Goal: Task Accomplishment & Management: Complete application form

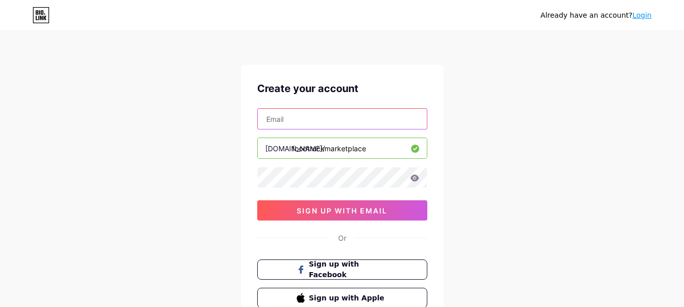
paste input "[EMAIL_ADDRESS][DOMAIN_NAME]"
type input "[EMAIL_ADDRESS][DOMAIN_NAME]"
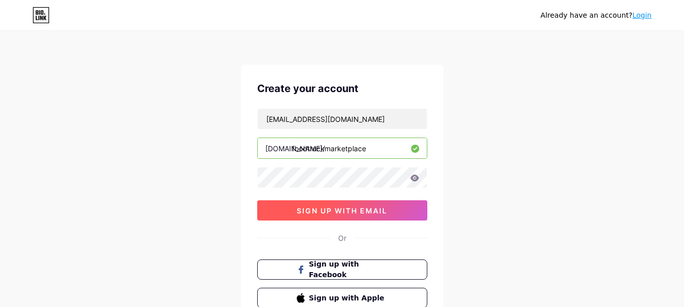
click at [336, 212] on span "sign up with email" at bounding box center [342, 210] width 91 height 9
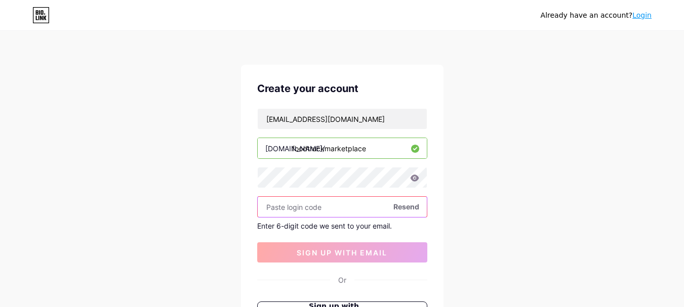
paste input "674057"
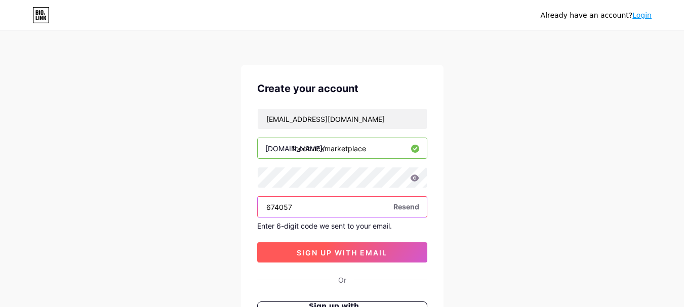
type input "674057"
click at [337, 248] on span "sign up with email" at bounding box center [342, 252] width 91 height 9
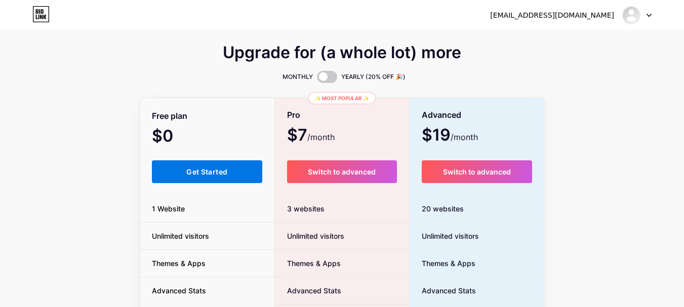
click at [195, 172] on span "Get Started" at bounding box center [206, 171] width 41 height 9
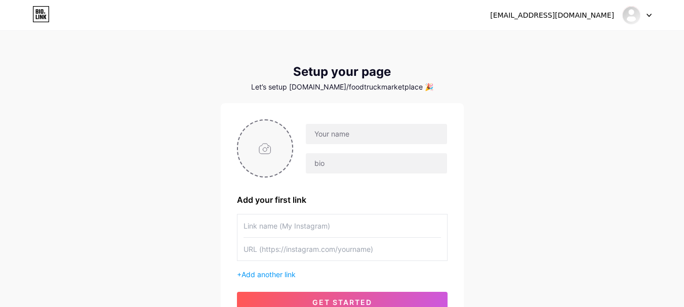
click at [264, 147] on input "file" at bounding box center [265, 148] width 55 height 56
type input "C:\fakepath\Logo PNG.png"
click at [347, 135] on input "text" at bounding box center [376, 134] width 141 height 20
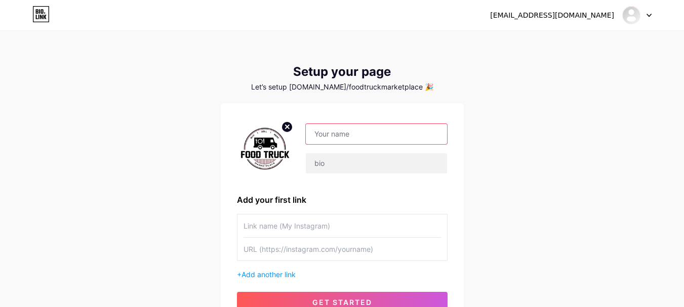
paste input "Food Truck Marketplace"
type input "Food Truck Marketplace"
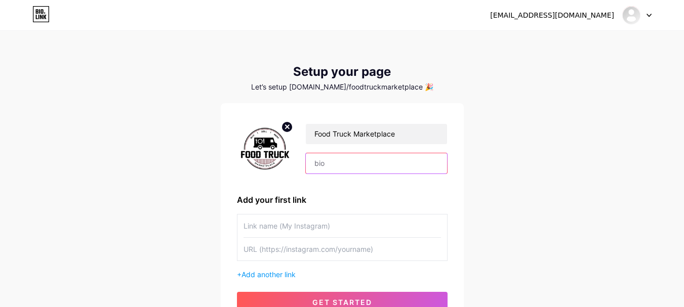
drag, startPoint x: 351, startPoint y: 169, endPoint x: 334, endPoint y: 163, distance: 17.3
click at [349, 167] on input "text" at bounding box center [376, 163] width 141 height 20
paste input "Food Truck Marketplace is Australia's one-stop hub to buy, sell, or rent food t…"
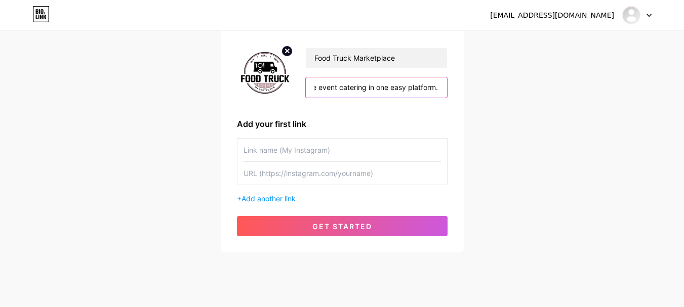
scroll to position [94, 0]
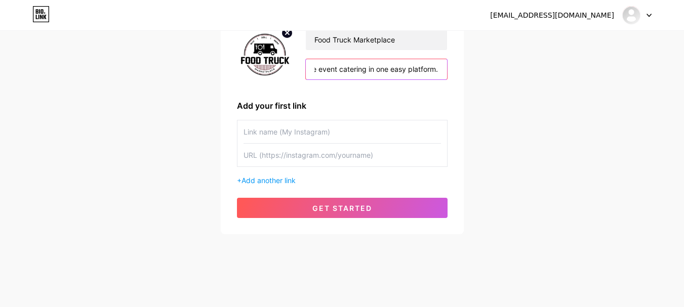
type input "Food Truck Marketplace is Australia's one-stop hub to buy, sell, or rent food t…"
click at [273, 132] on input "text" at bounding box center [341, 131] width 197 height 23
click at [262, 156] on input "text" at bounding box center [341, 155] width 197 height 23
paste input "[URL][DOMAIN_NAME]"
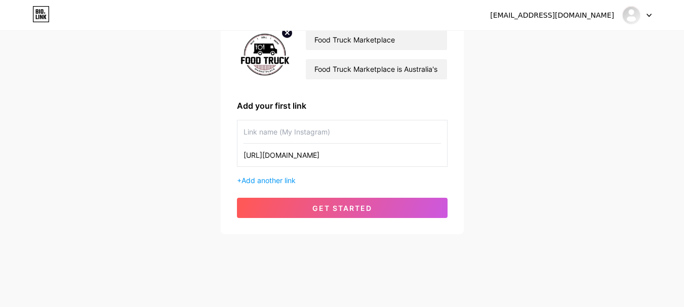
type input "[URL][DOMAIN_NAME]"
click at [270, 132] on input "text" at bounding box center [341, 131] width 197 height 23
type input "Website"
click at [267, 178] on span "Add another link" at bounding box center [268, 180] width 54 height 9
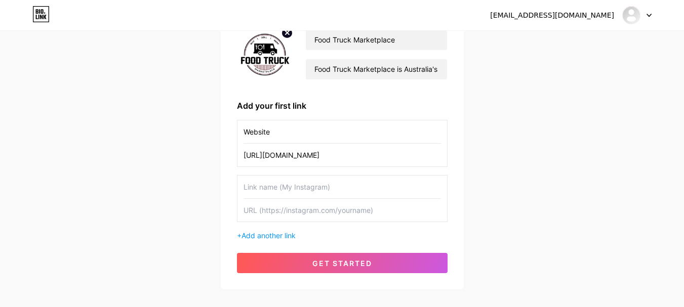
click at [279, 217] on input "text" at bounding box center [341, 210] width 197 height 23
click at [266, 207] on input "text" at bounding box center [341, 210] width 197 height 23
paste input "[URL][DOMAIN_NAME]"
type input "[URL][DOMAIN_NAME]"
click at [273, 185] on input "text" at bounding box center [341, 187] width 197 height 23
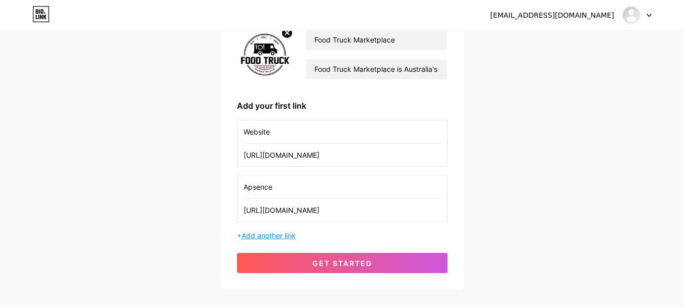
type input "Apsence"
click at [270, 235] on span "Add another link" at bounding box center [268, 235] width 54 height 9
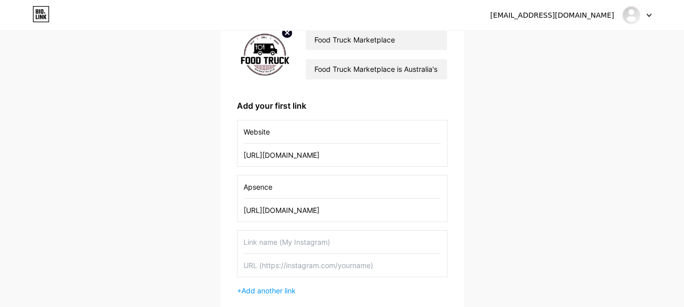
click at [270, 263] on input "text" at bounding box center [341, 265] width 197 height 23
click at [263, 266] on input "text" at bounding box center [341, 265] width 197 height 23
paste input "[URL][DOMAIN_NAME]"
type input "[URL][DOMAIN_NAME]"
click at [282, 241] on input "text" at bounding box center [341, 242] width 197 height 23
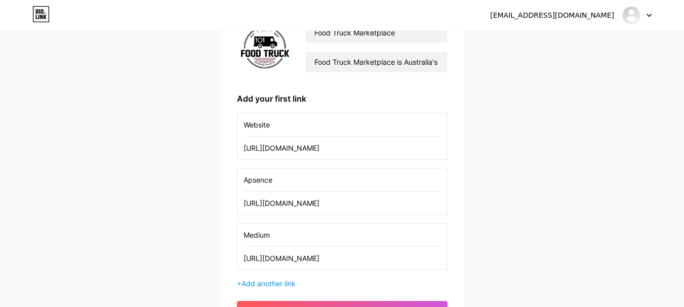
scroll to position [195, 0]
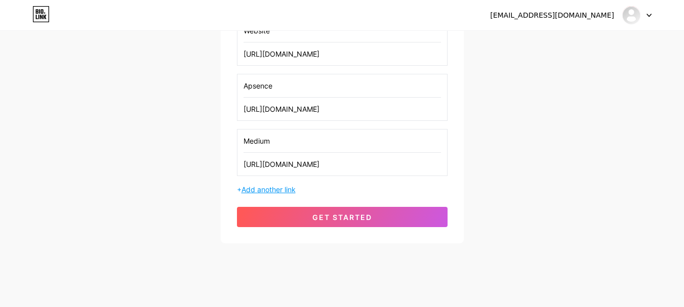
type input "Medium"
click at [259, 189] on span "Add another link" at bounding box center [268, 189] width 54 height 9
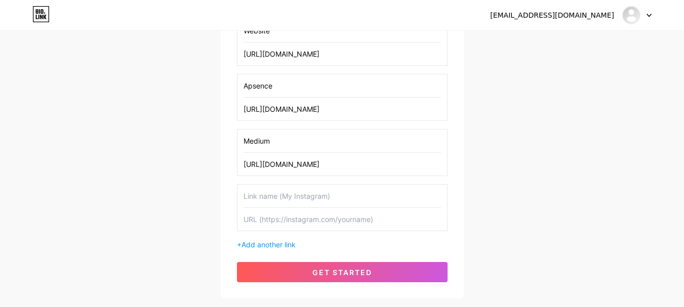
click at [273, 222] on input "text" at bounding box center [341, 219] width 197 height 23
paste input "[URL][DOMAIN_NAME]"
type input "[URL][DOMAIN_NAME]"
click at [290, 196] on input "text" at bounding box center [341, 196] width 197 height 23
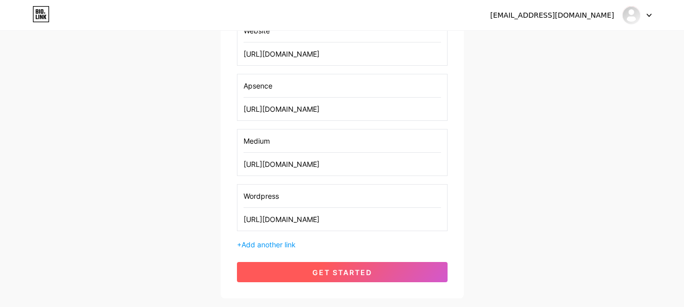
type input "Wordpress"
click at [336, 274] on span "get started" at bounding box center [342, 272] width 60 height 9
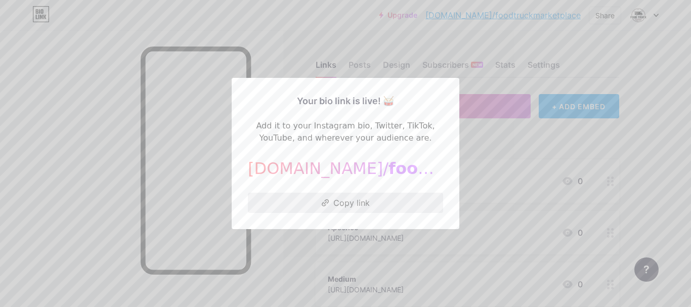
click at [345, 202] on button "Copy link" at bounding box center [345, 203] width 195 height 20
